Goal: Navigation & Orientation: Find specific page/section

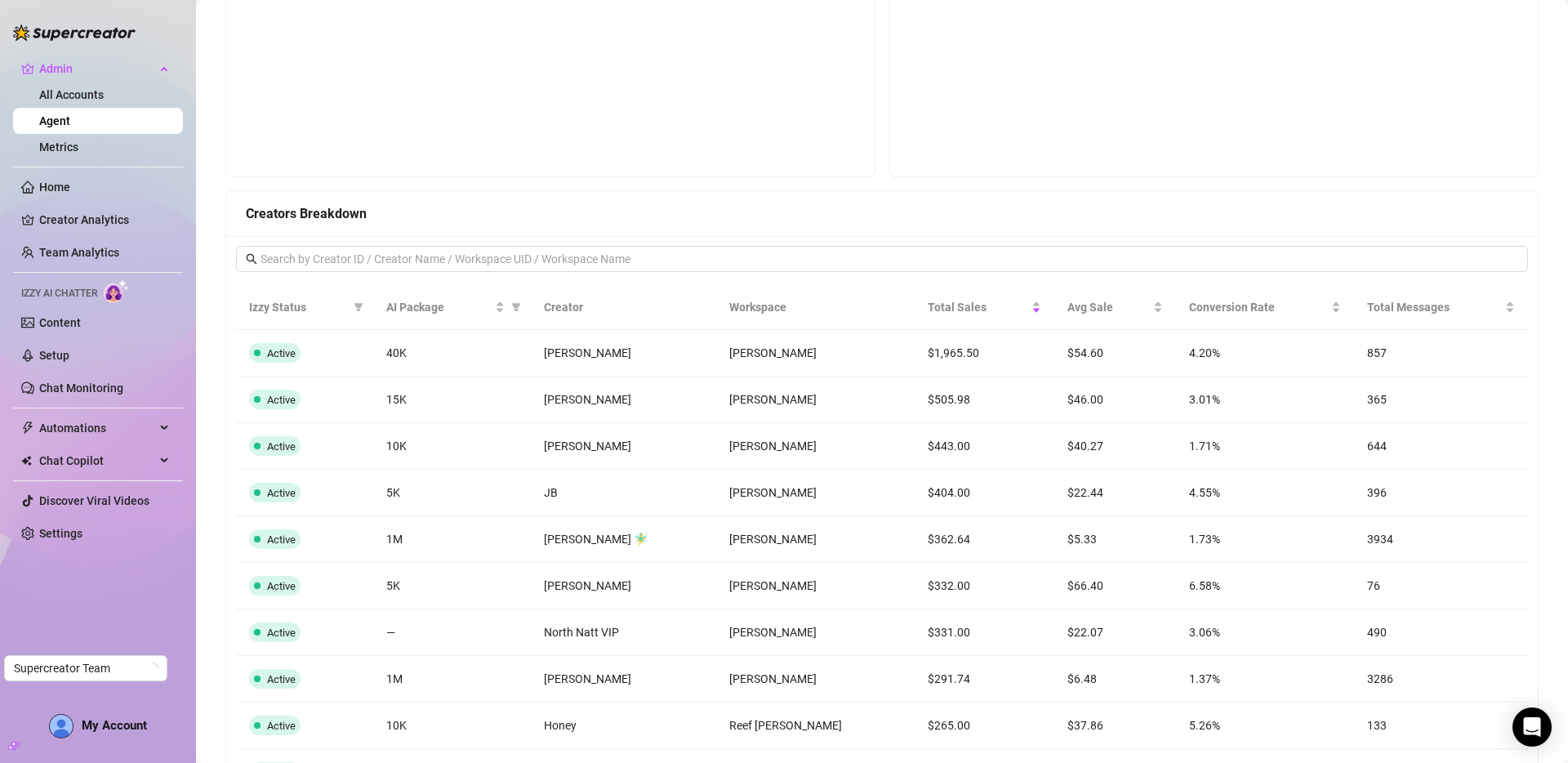
scroll to position [907, 0]
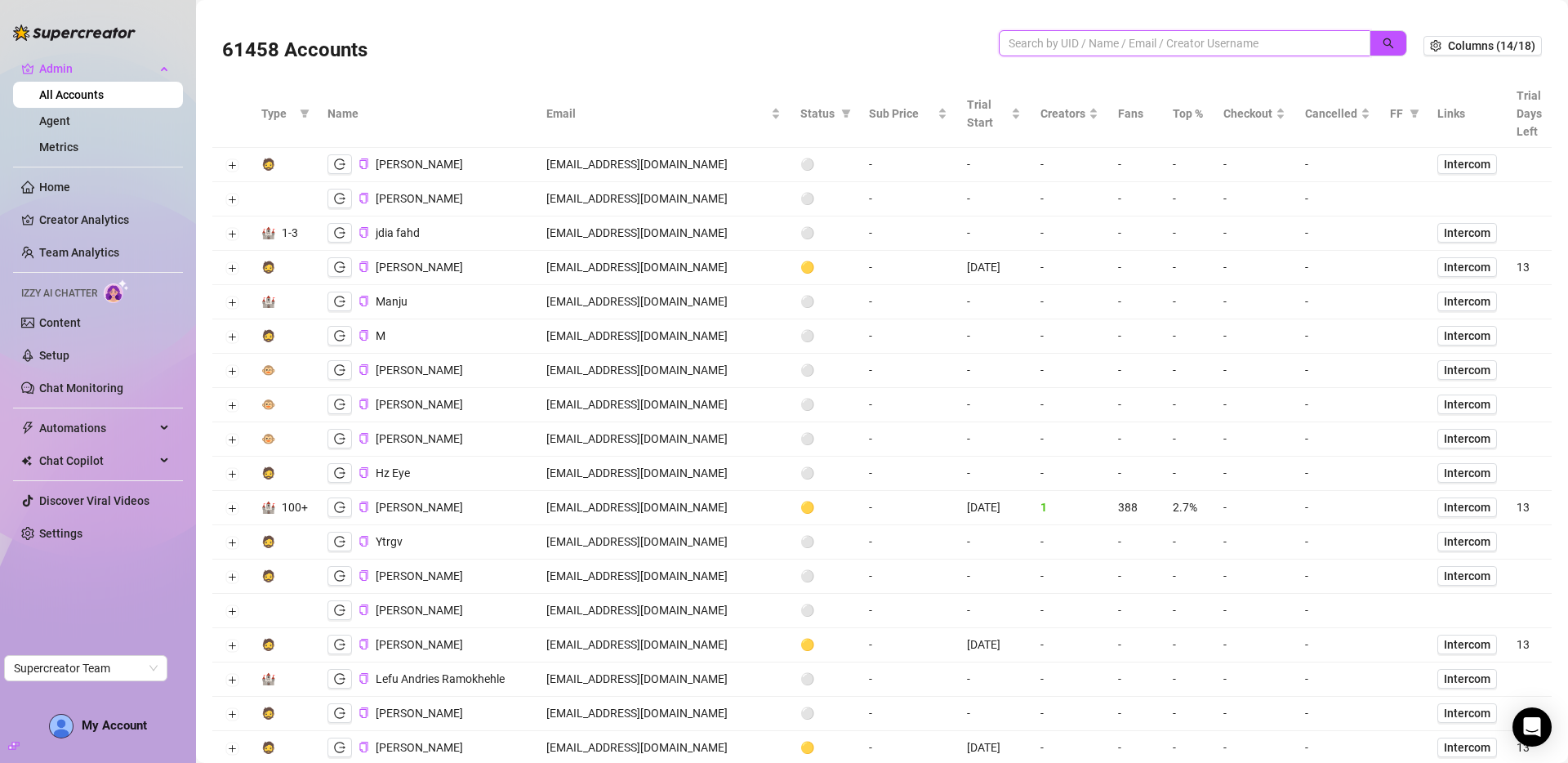
click at [1121, 41] on input "search" at bounding box center [1178, 43] width 339 height 18
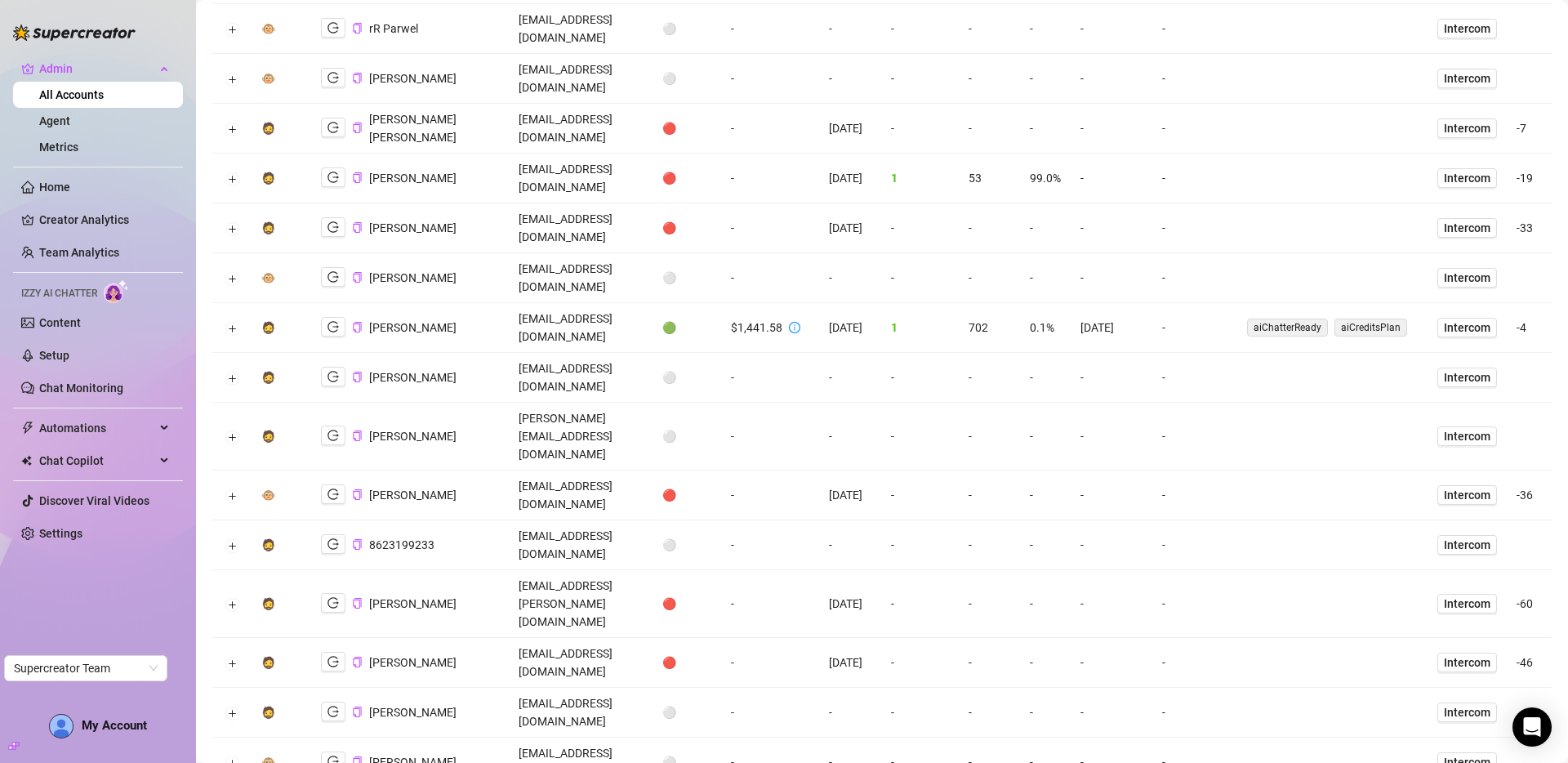
scroll to position [731, 0]
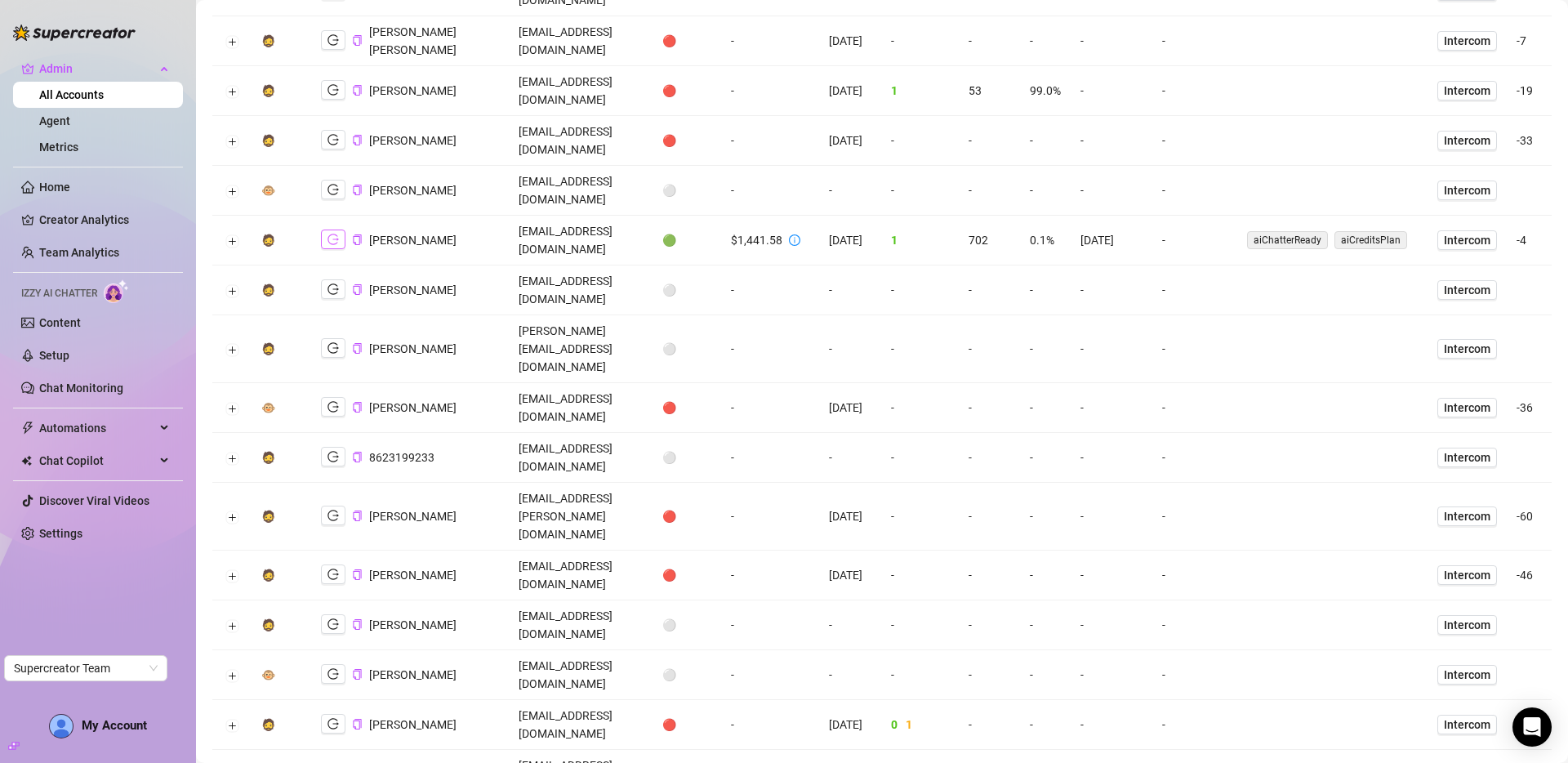
click at [327, 234] on icon "logout" at bounding box center [332, 239] width 12 height 12
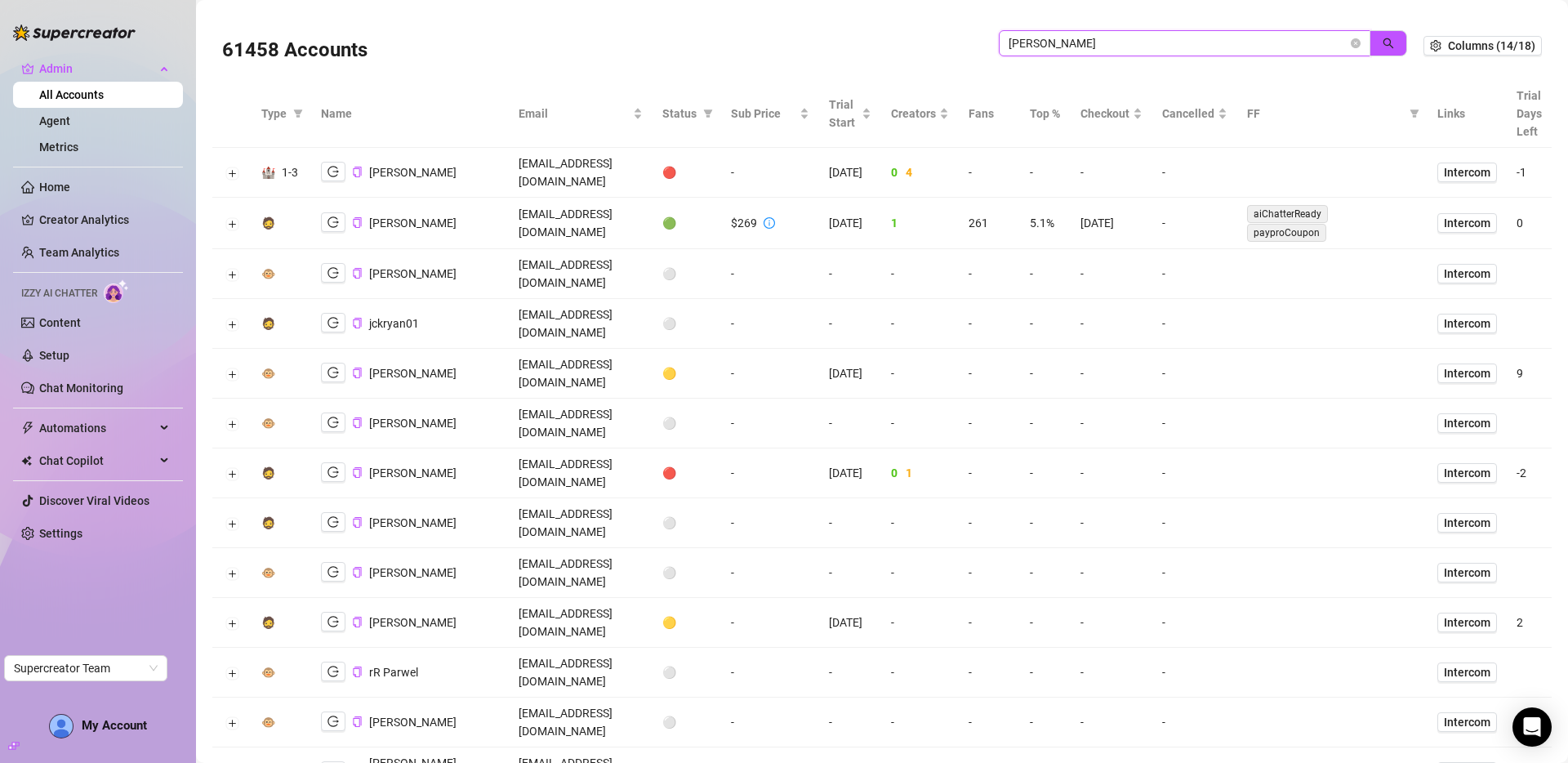
click at [1211, 37] on input "ryan" at bounding box center [1178, 43] width 339 height 18
type input "koi"
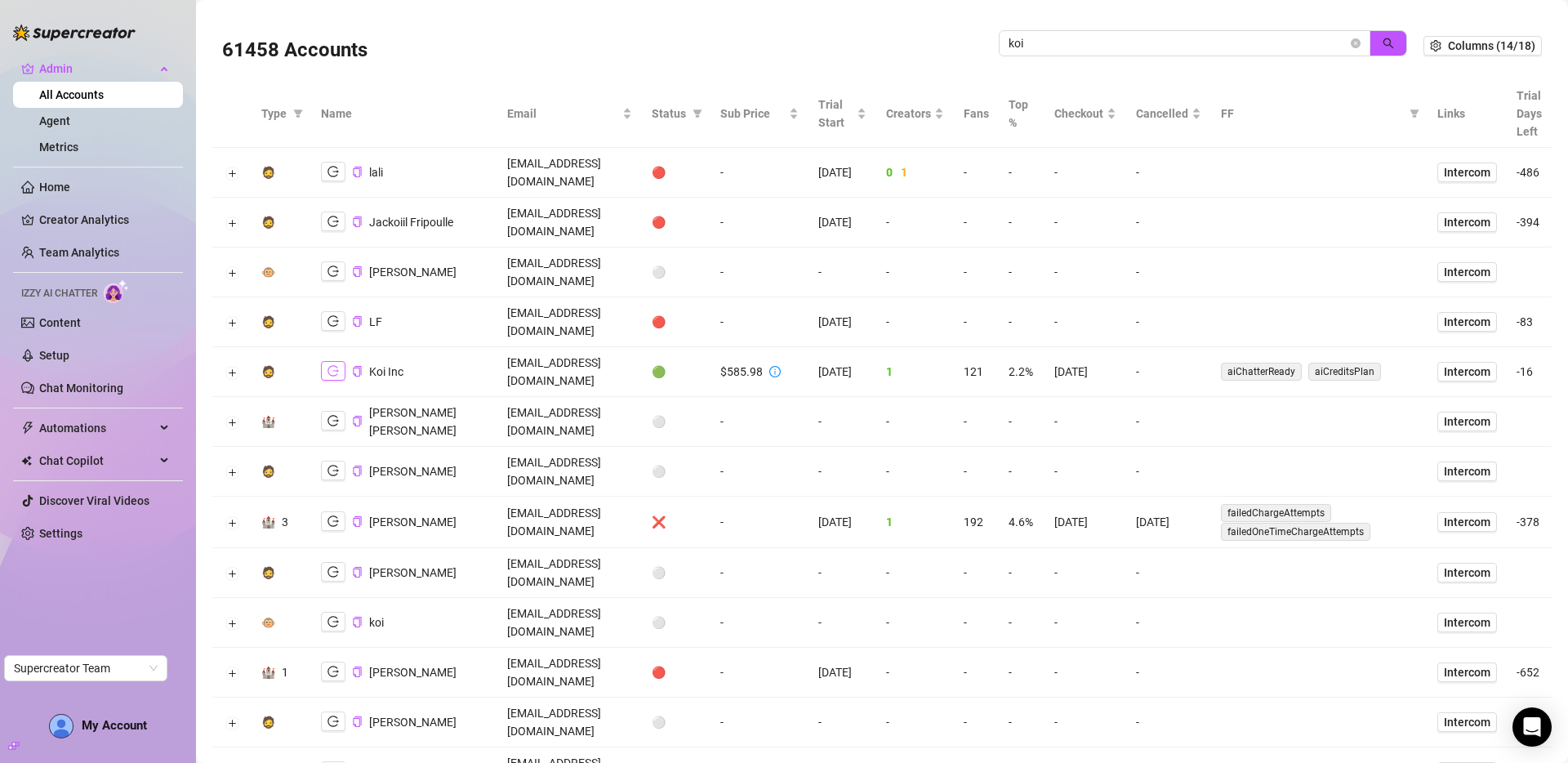
click at [336, 366] on icon "logout" at bounding box center [332, 372] width 12 height 11
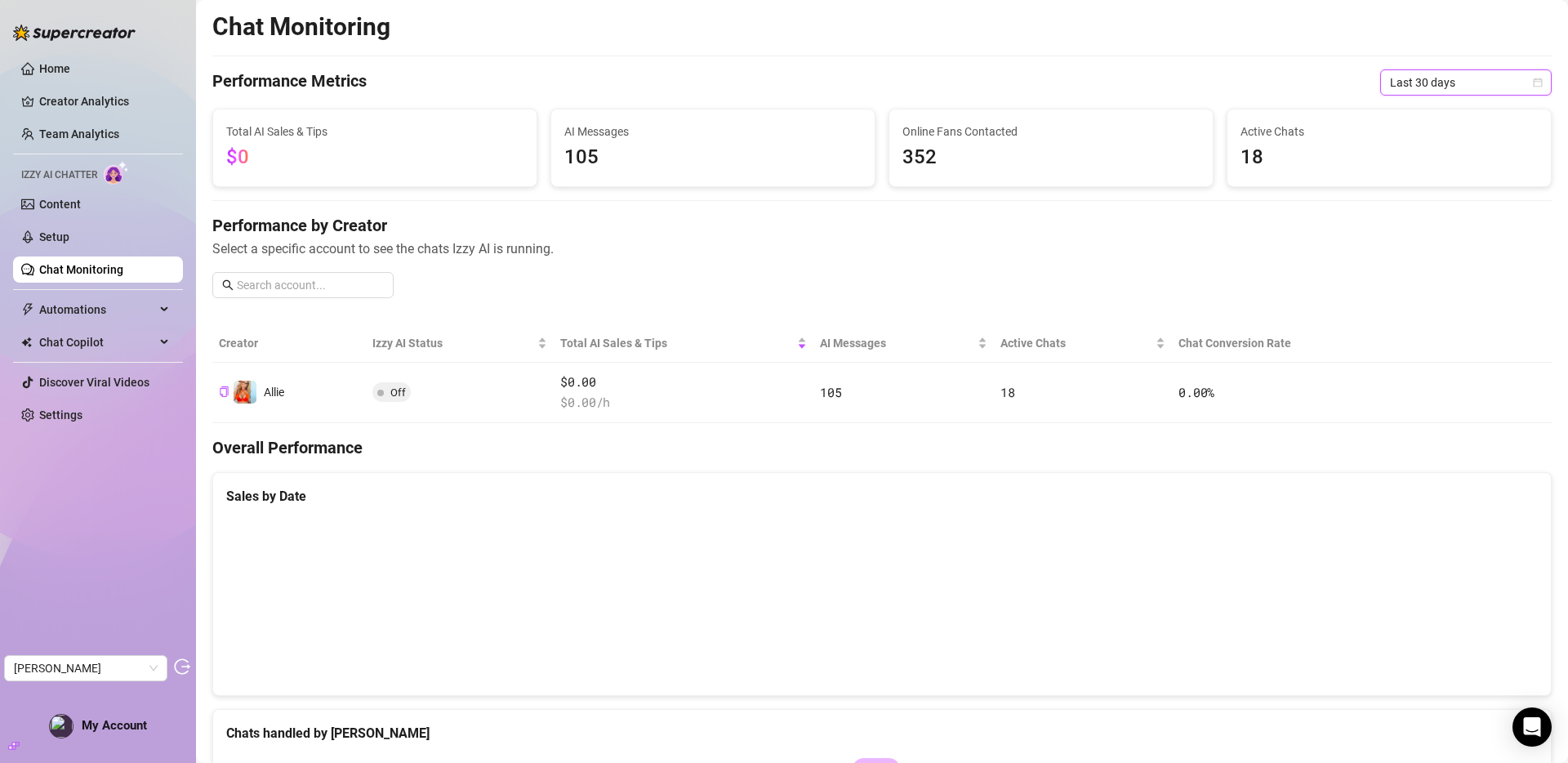
scroll to position [401, 0]
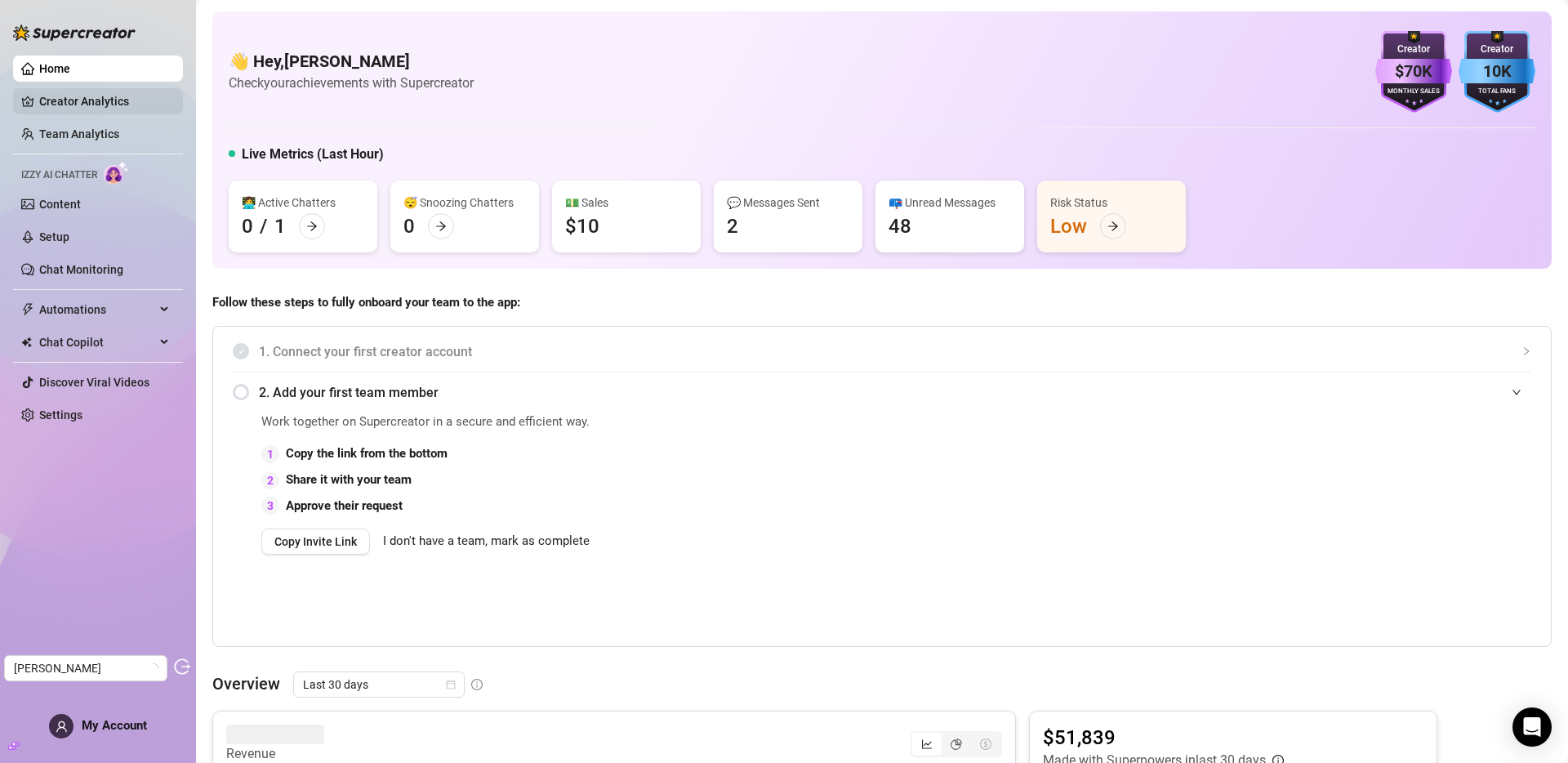
click at [53, 91] on link "Creator Analytics" at bounding box center [104, 101] width 130 height 26
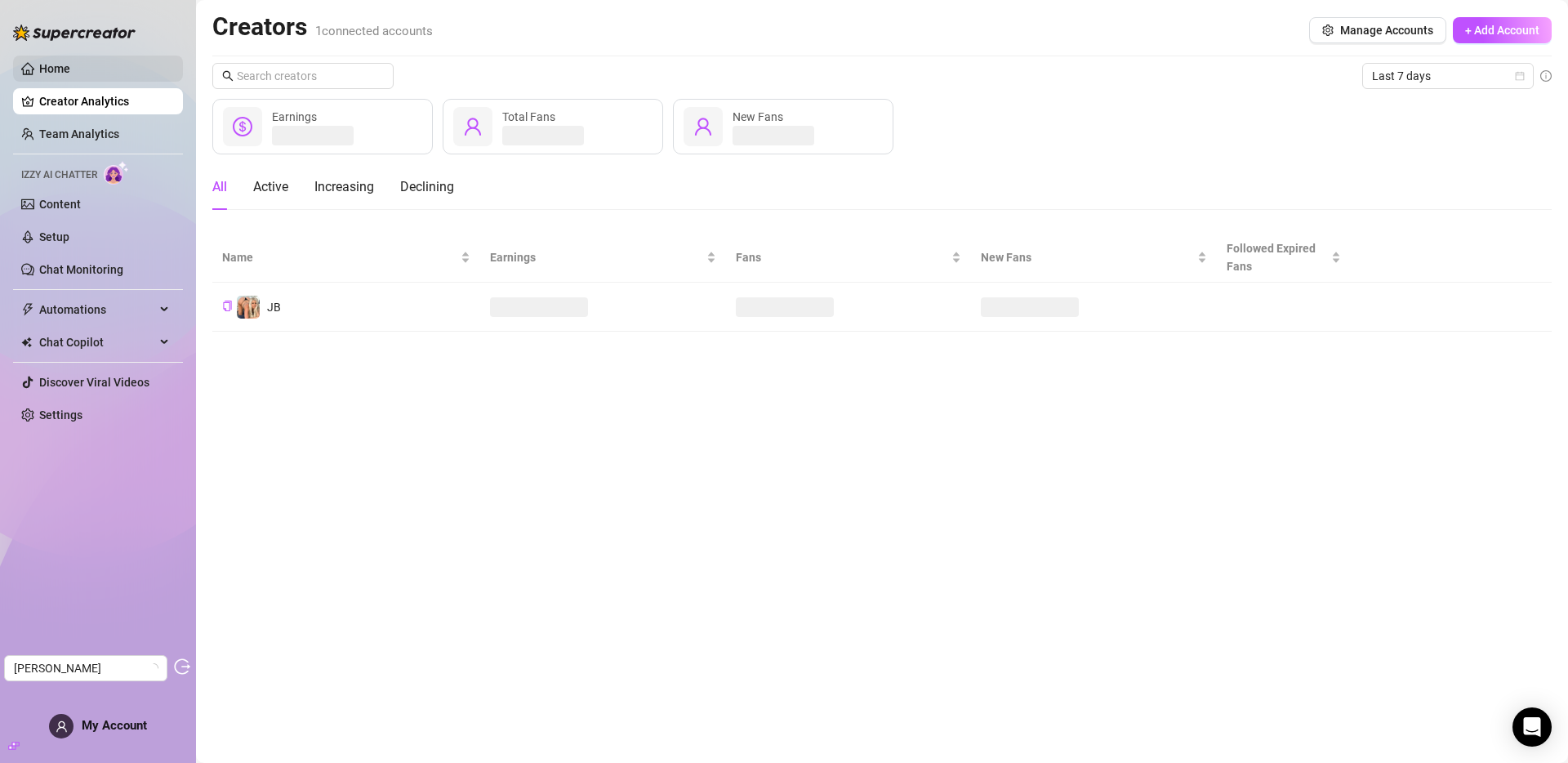
click at [66, 75] on link "Home" at bounding box center [54, 69] width 31 height 13
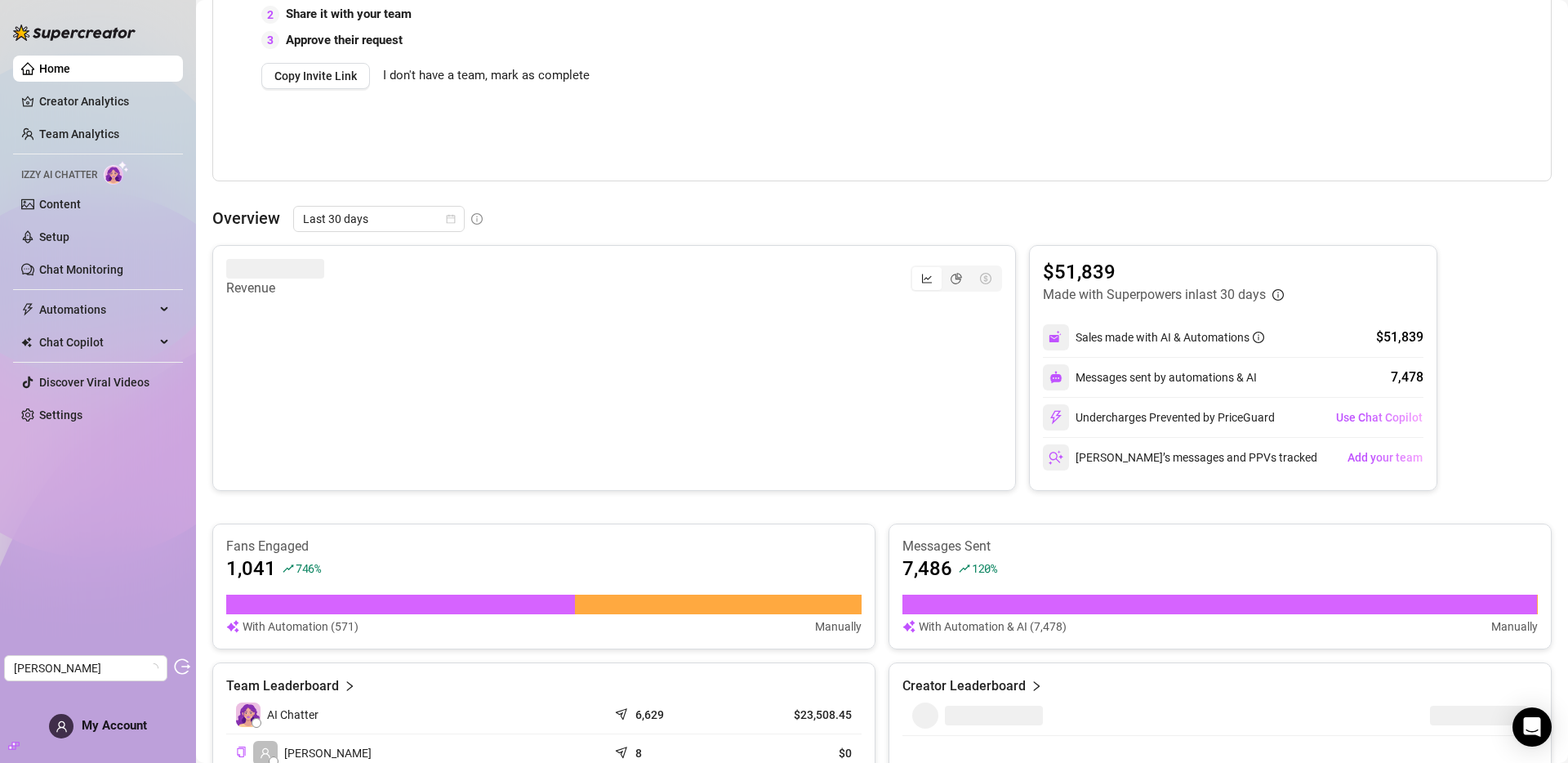
scroll to position [575, 0]
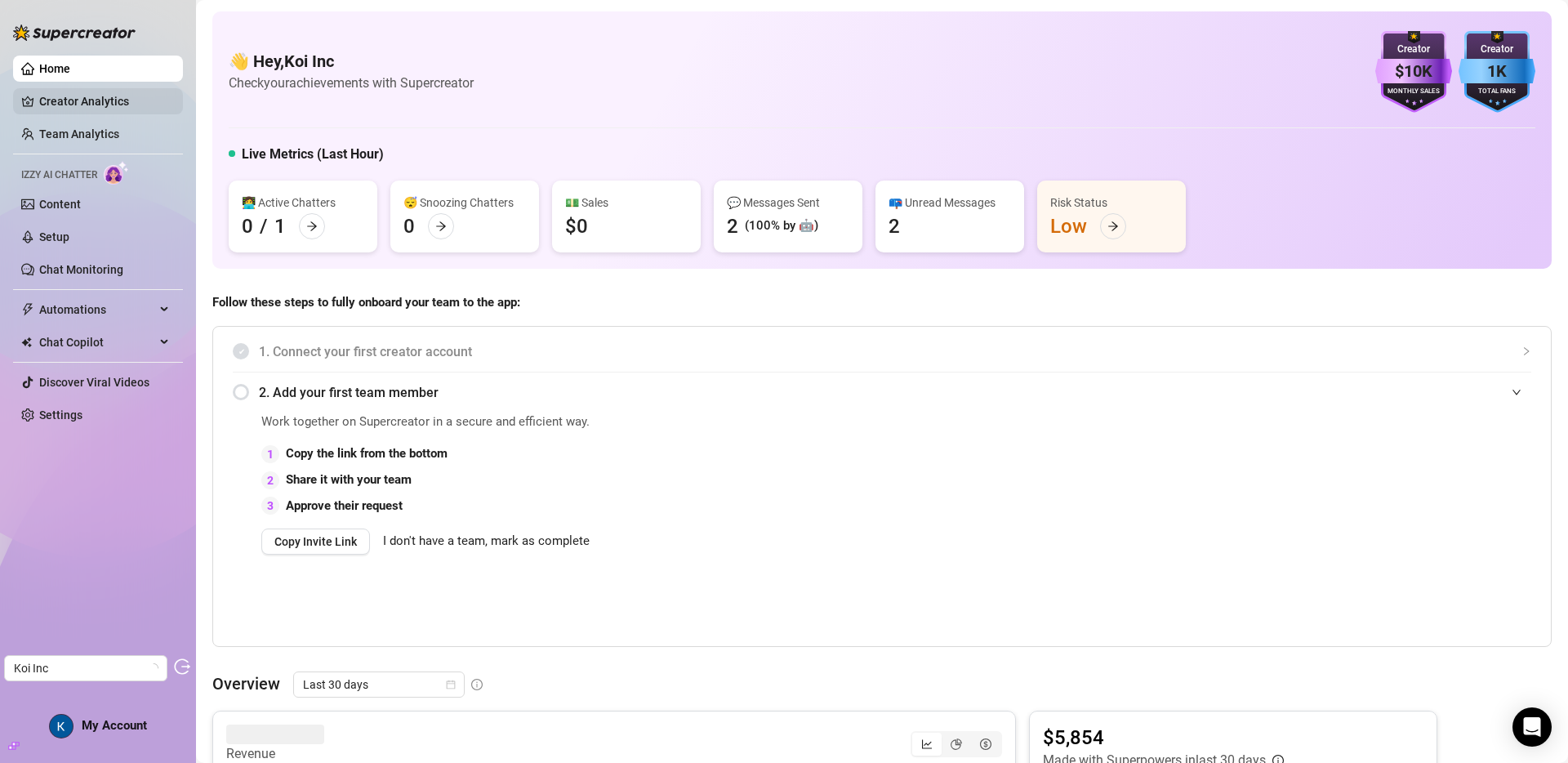
click at [95, 101] on link "Creator Analytics" at bounding box center [104, 101] width 130 height 26
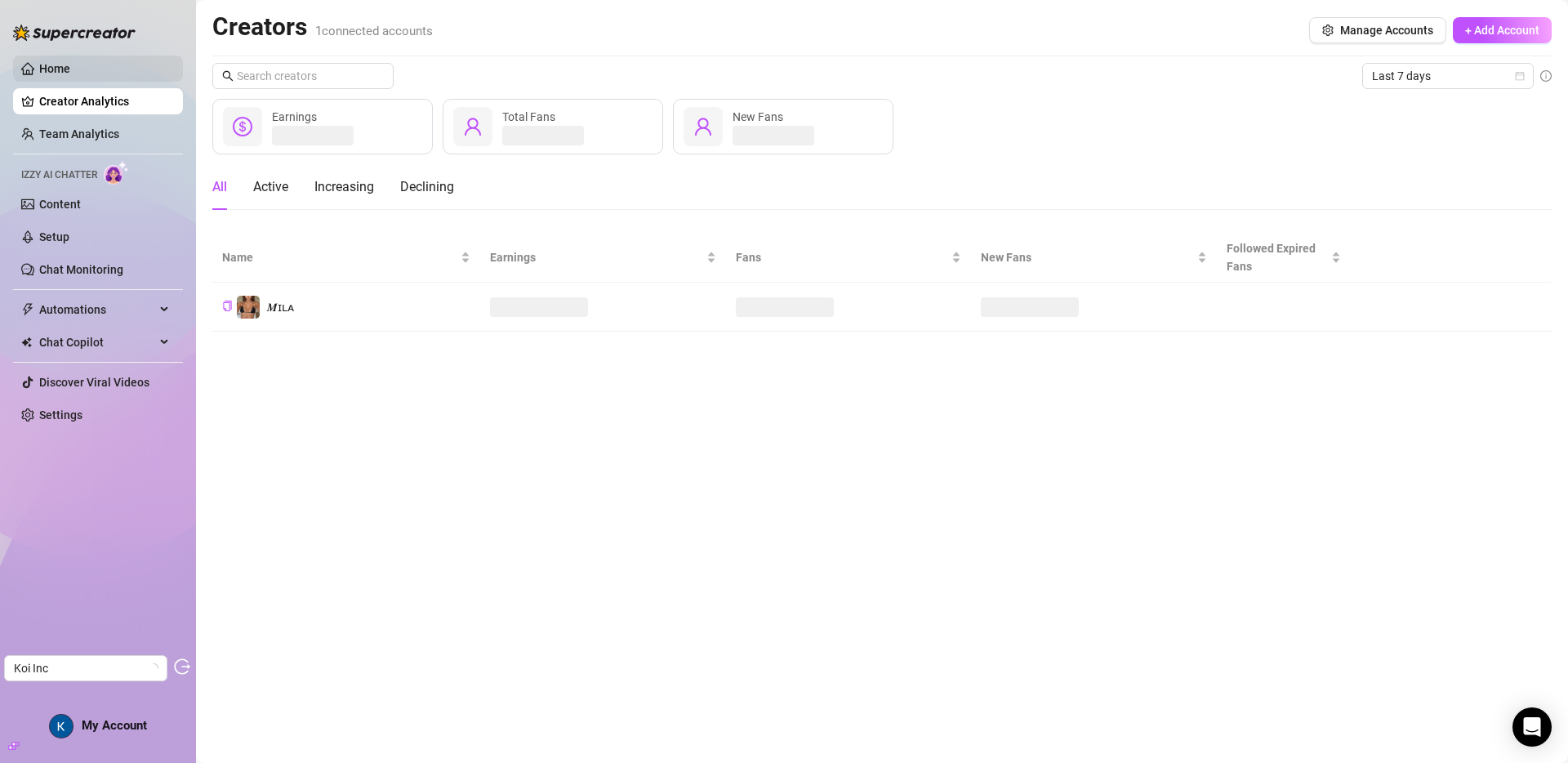
click at [71, 67] on link "Home" at bounding box center [54, 69] width 31 height 13
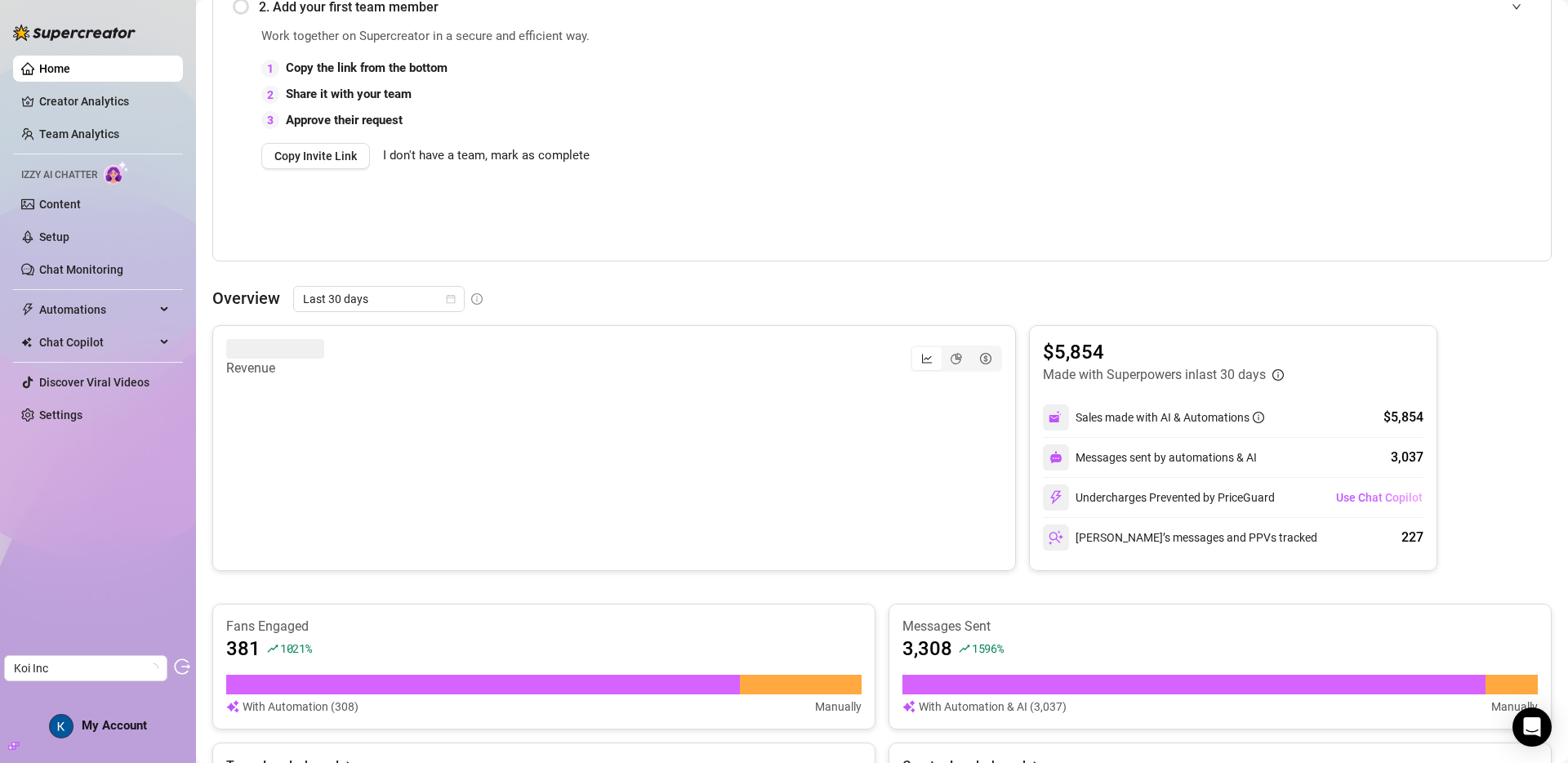
scroll to position [397, 0]
